Goal: Task Accomplishment & Management: Use online tool/utility

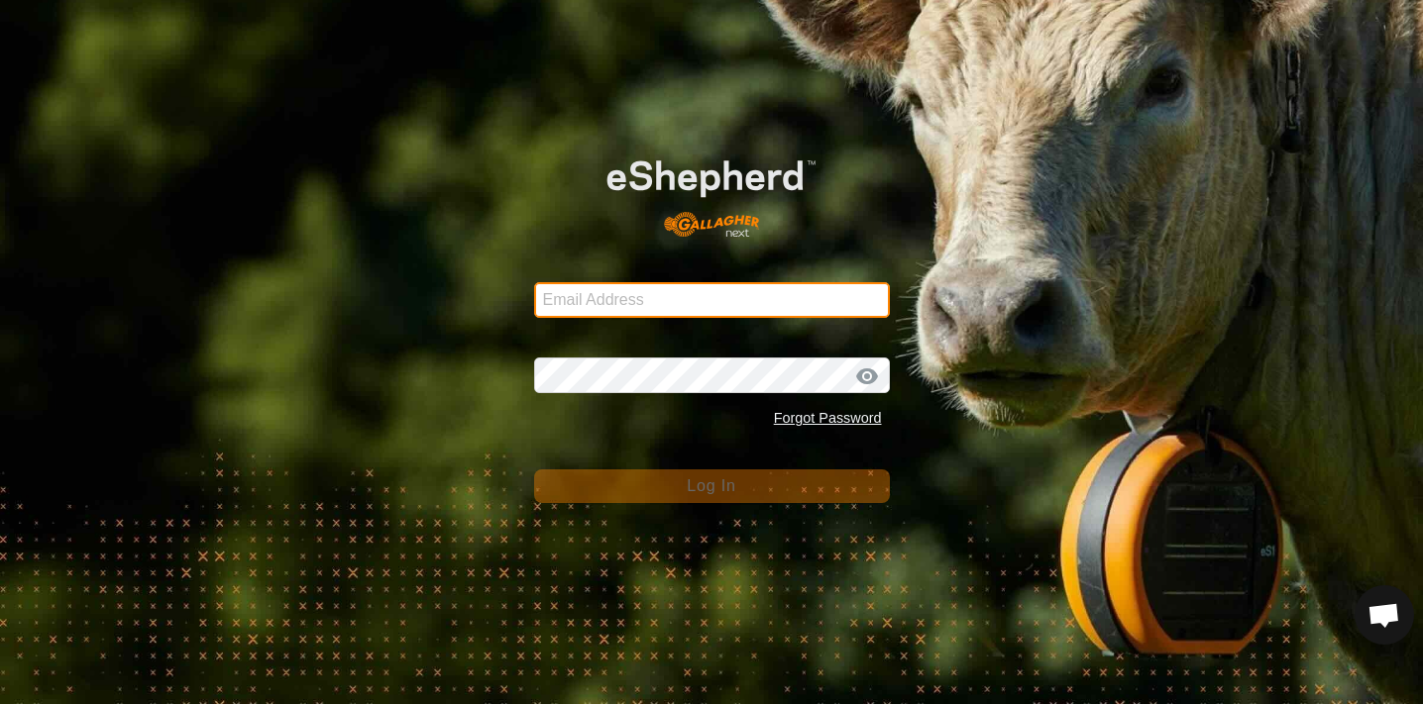
type input "[EMAIL_ADDRESS][DOMAIN_NAME]"
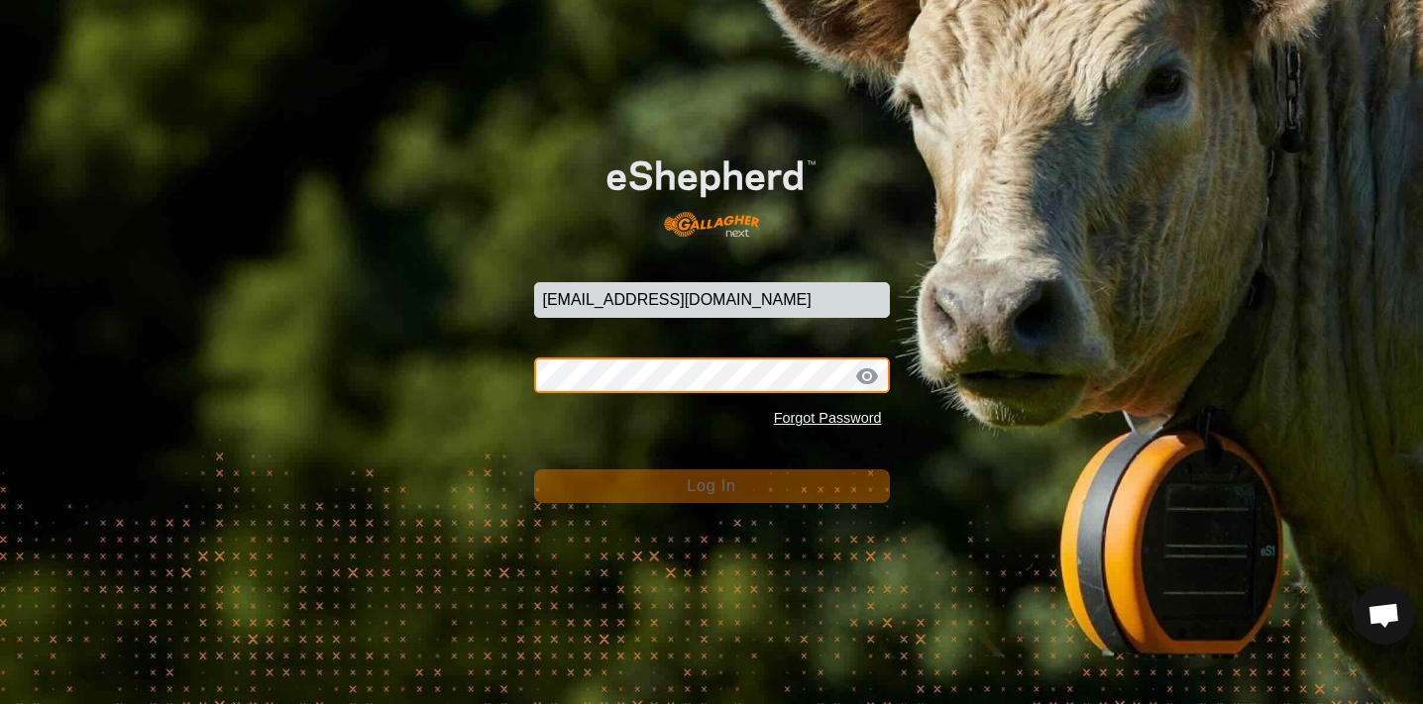
click at [711, 486] on button "Log In" at bounding box center [712, 487] width 356 height 34
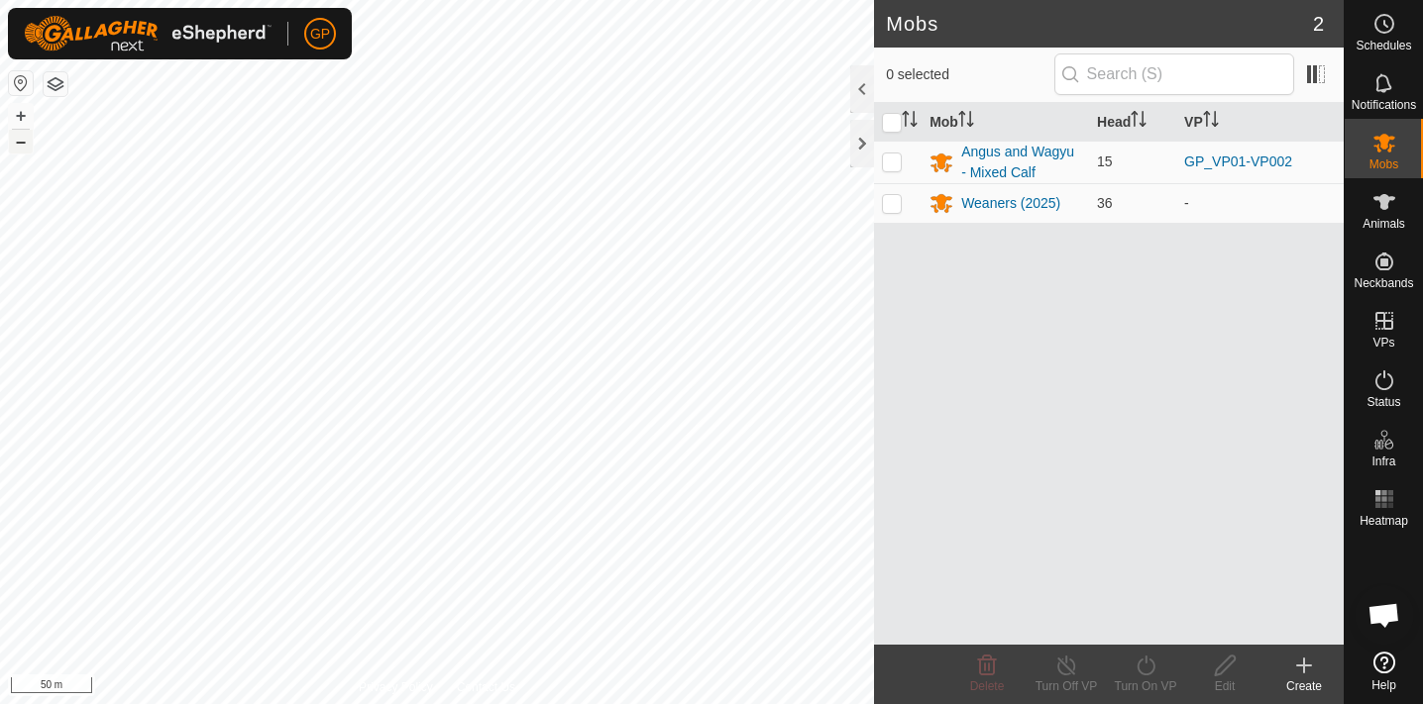
click at [21, 144] on button "–" at bounding box center [21, 142] width 24 height 24
click at [25, 114] on button "+" at bounding box center [21, 116] width 24 height 24
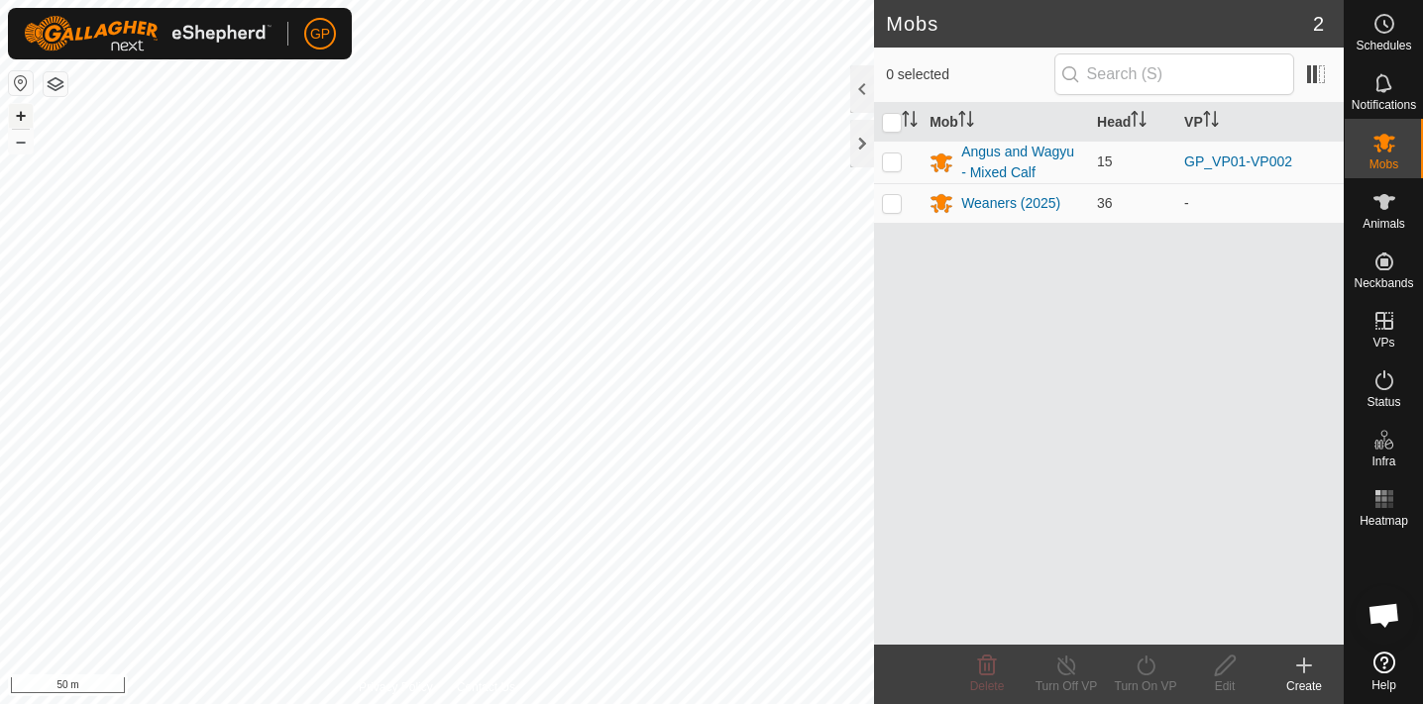
click at [25, 114] on button "+" at bounding box center [21, 116] width 24 height 24
